Goal: Task Accomplishment & Management: Manage account settings

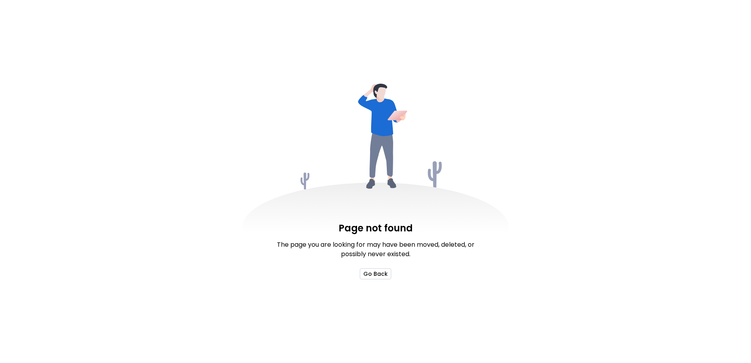
click at [377, 273] on button "Go Back" at bounding box center [375, 273] width 31 height 11
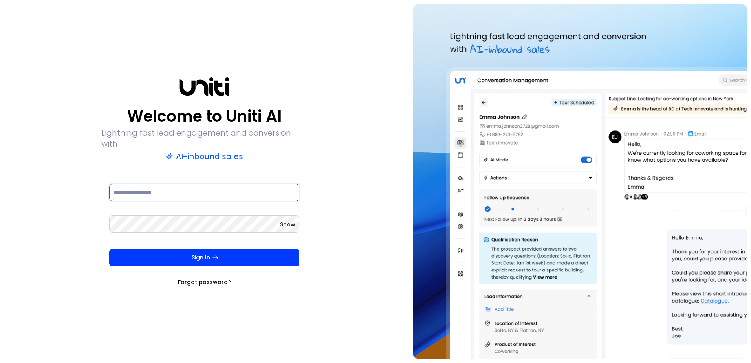
type input "**********"
click at [175, 184] on input "**********" at bounding box center [204, 192] width 190 height 17
click at [325, 235] on div "**********" at bounding box center [204, 181] width 401 height 355
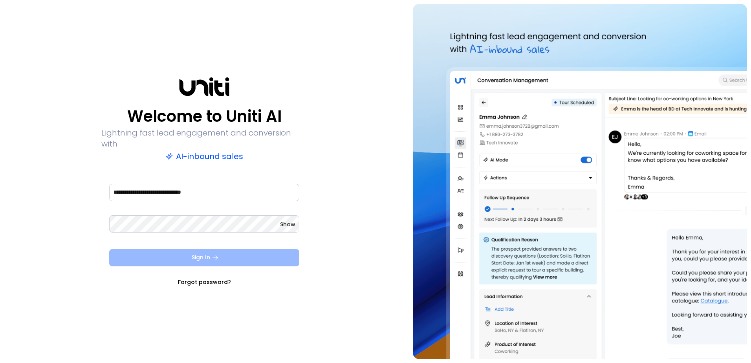
click at [221, 254] on button "Sign In" at bounding box center [204, 257] width 190 height 17
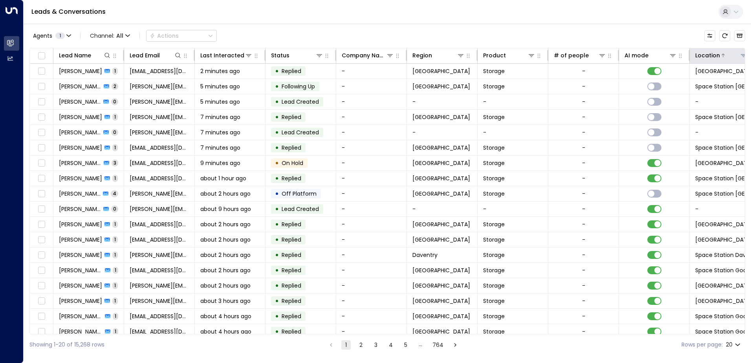
click at [739, 54] on div at bounding box center [733, 55] width 27 height 8
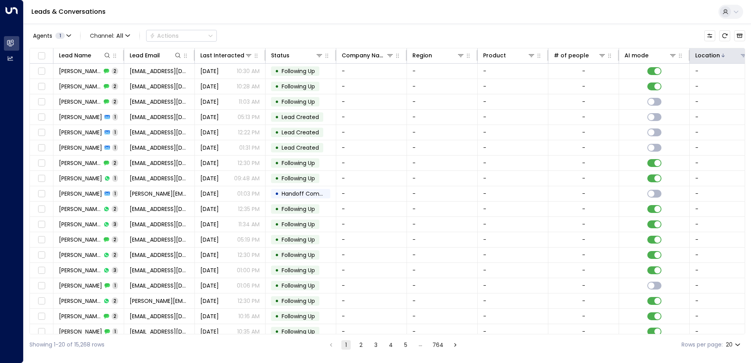
click at [742, 55] on icon at bounding box center [743, 55] width 6 height 6
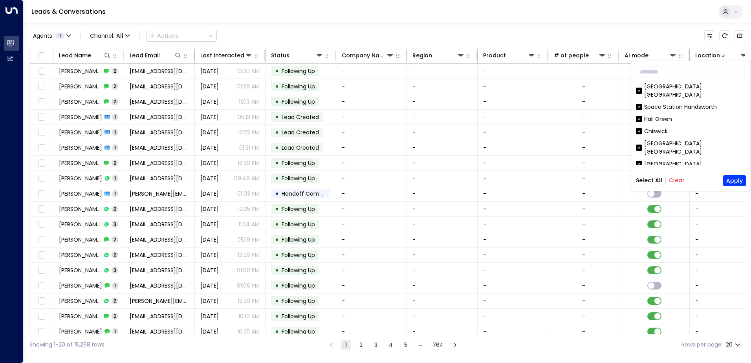
click at [669, 181] on button "Clear" at bounding box center [677, 180] width 16 height 6
click at [642, 160] on div "[GEOGRAPHIC_DATA]" at bounding box center [691, 164] width 110 height 8
click at [729, 178] on button "Apply" at bounding box center [734, 180] width 23 height 11
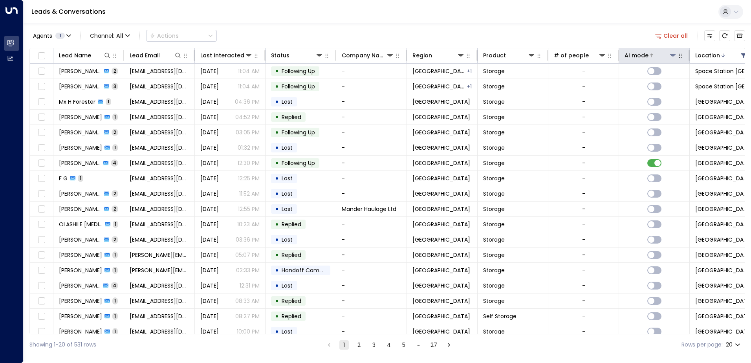
click at [671, 58] on icon at bounding box center [672, 55] width 6 height 6
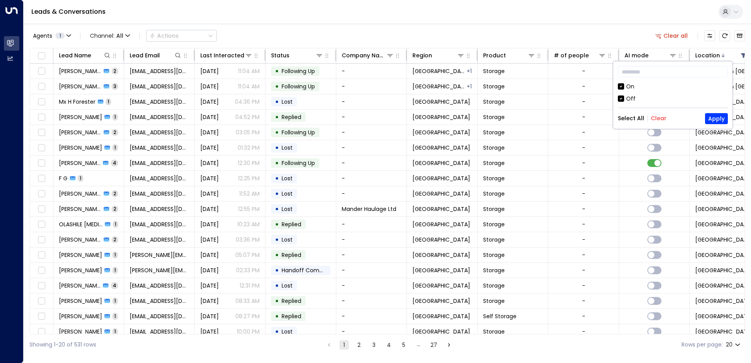
click at [627, 96] on div "Off" at bounding box center [630, 99] width 9 height 8
click at [709, 121] on button "Apply" at bounding box center [716, 118] width 23 height 11
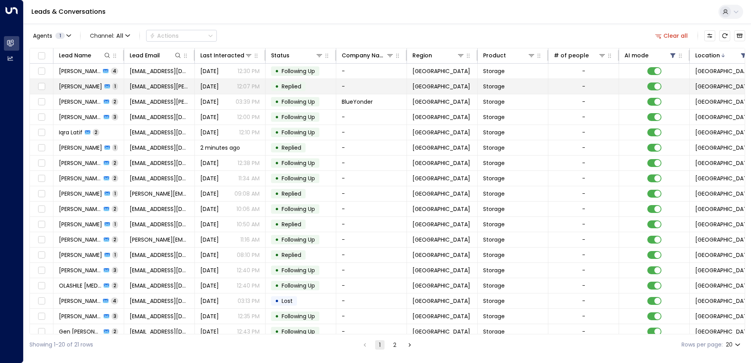
click at [182, 90] on span "[EMAIL_ADDRESS][PERSON_NAME][DOMAIN_NAME]" at bounding box center [159, 86] width 59 height 8
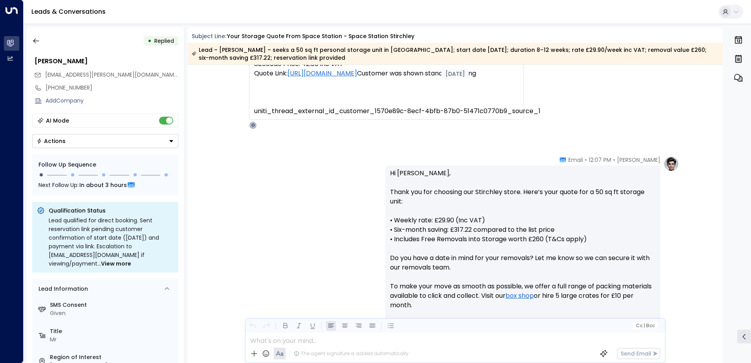
scroll to position [255, 0]
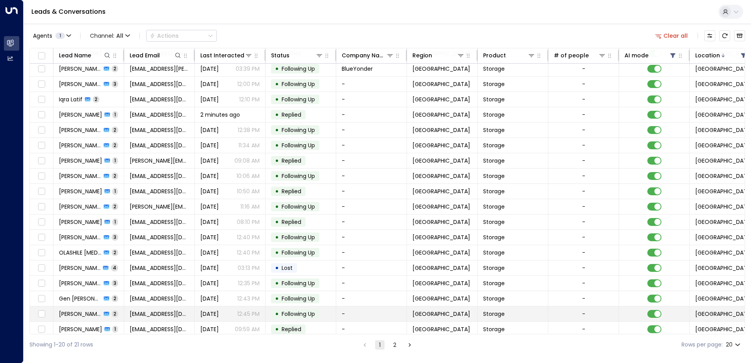
scroll to position [38, 0]
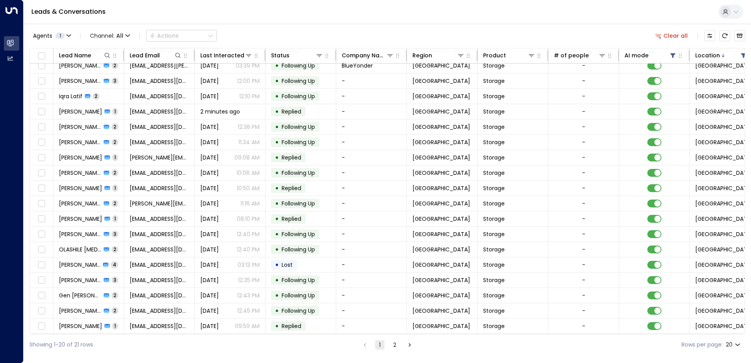
click at [398, 342] on button "2" at bounding box center [394, 344] width 9 height 9
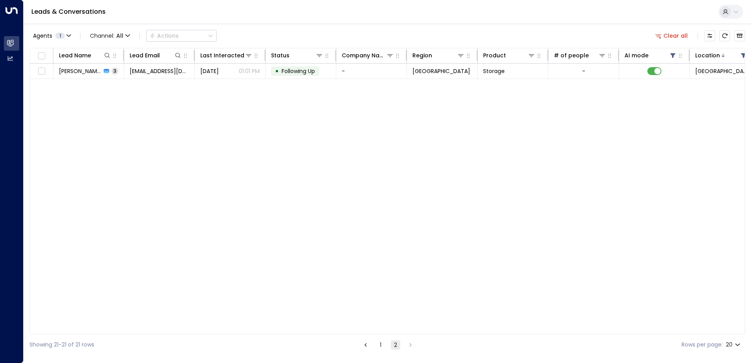
click at [381, 347] on button "1" at bounding box center [380, 344] width 9 height 9
